Goal: Entertainment & Leisure: Browse casually

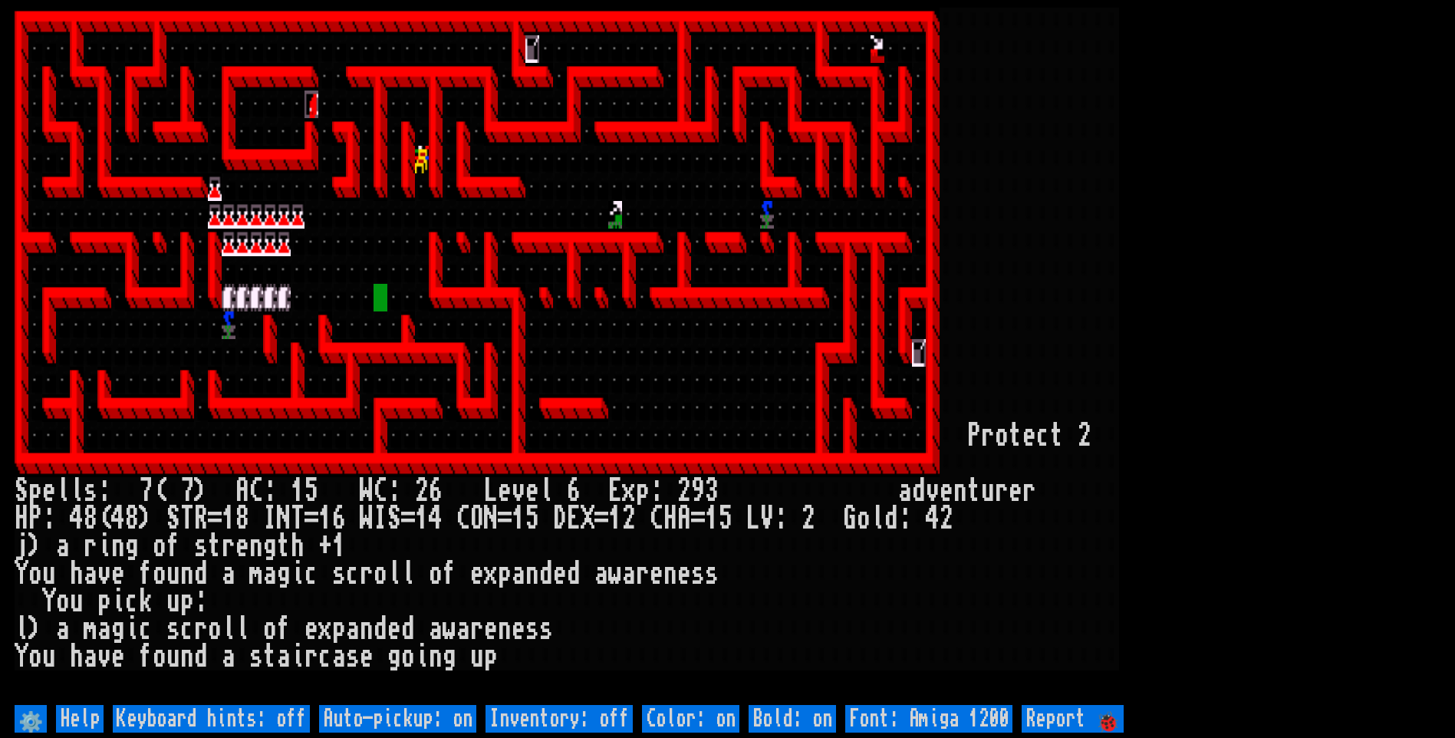
drag, startPoint x: 0, startPoint y: 0, endPoint x: 429, endPoint y: 725, distance: 842.0
click at [429, 725] on off "Auto-pickup: on" at bounding box center [397, 719] width 157 height 28
type off "Auto-pickup: off"
